Goal: Navigation & Orientation: Find specific page/section

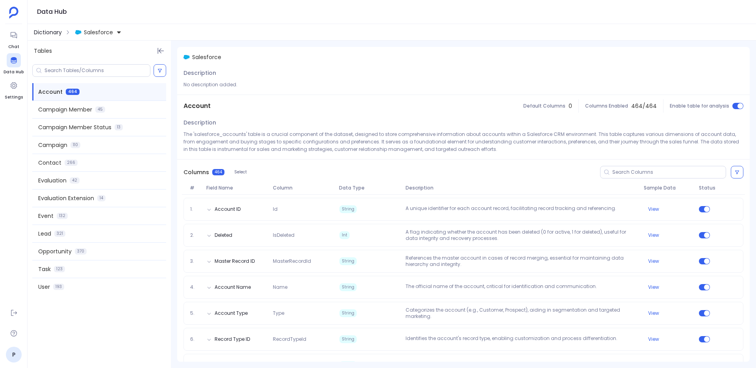
click at [41, 32] on span "Dictionary" at bounding box center [48, 32] width 28 height 8
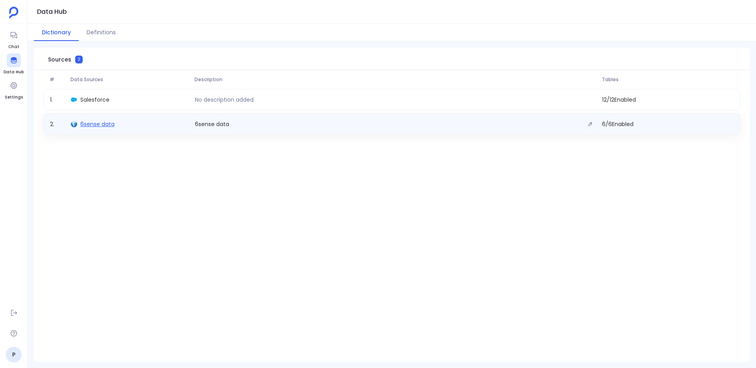
click at [89, 124] on span "6sense data" at bounding box center [97, 124] width 34 height 8
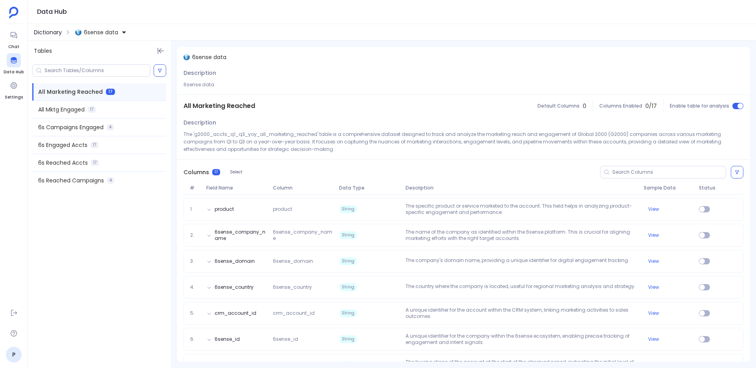
click at [51, 32] on span "Dictionary" at bounding box center [48, 32] width 28 height 8
